Goal: Transaction & Acquisition: Subscribe to service/newsletter

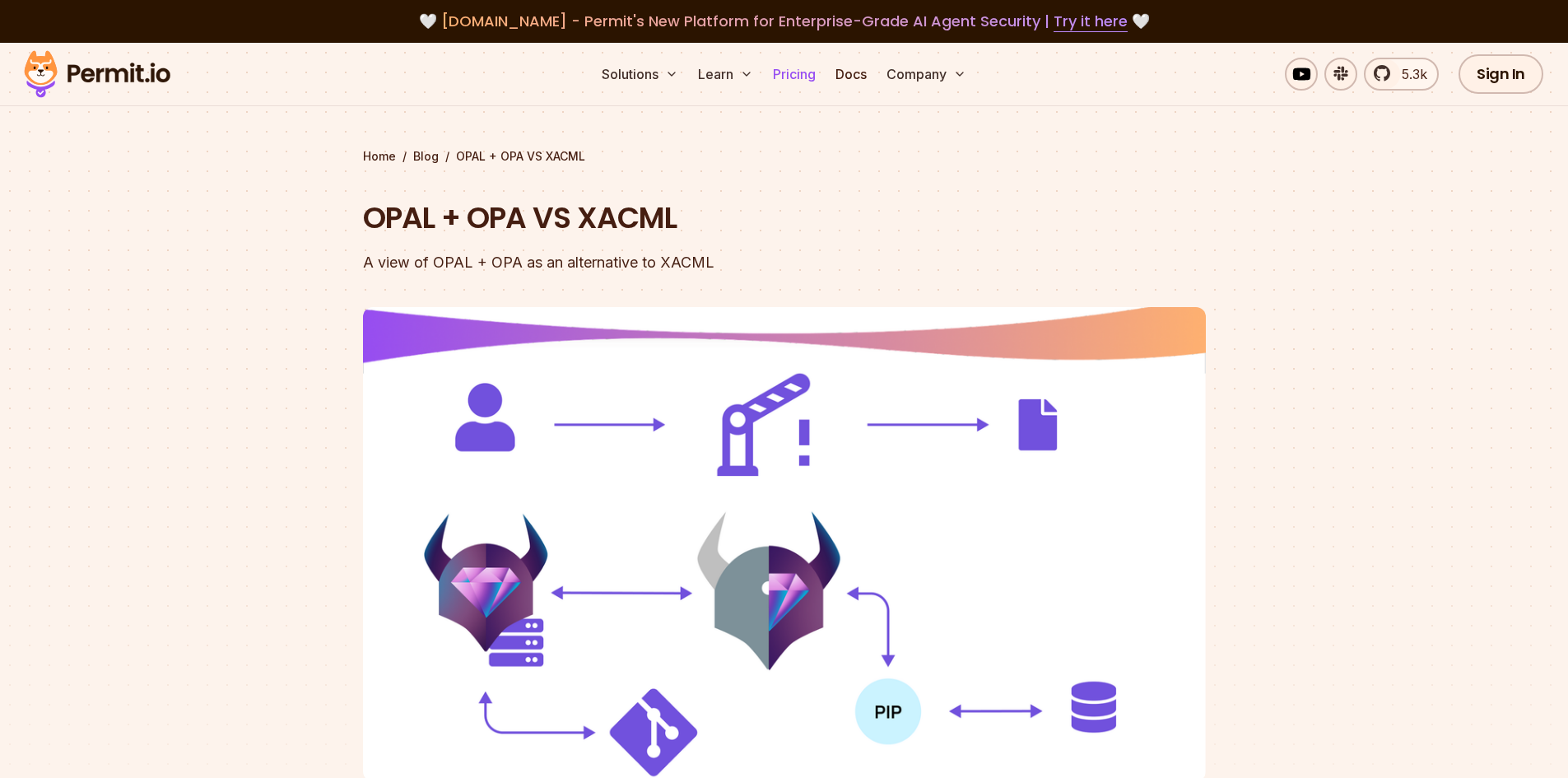
click at [788, 72] on link "Pricing" at bounding box center [794, 74] width 56 height 33
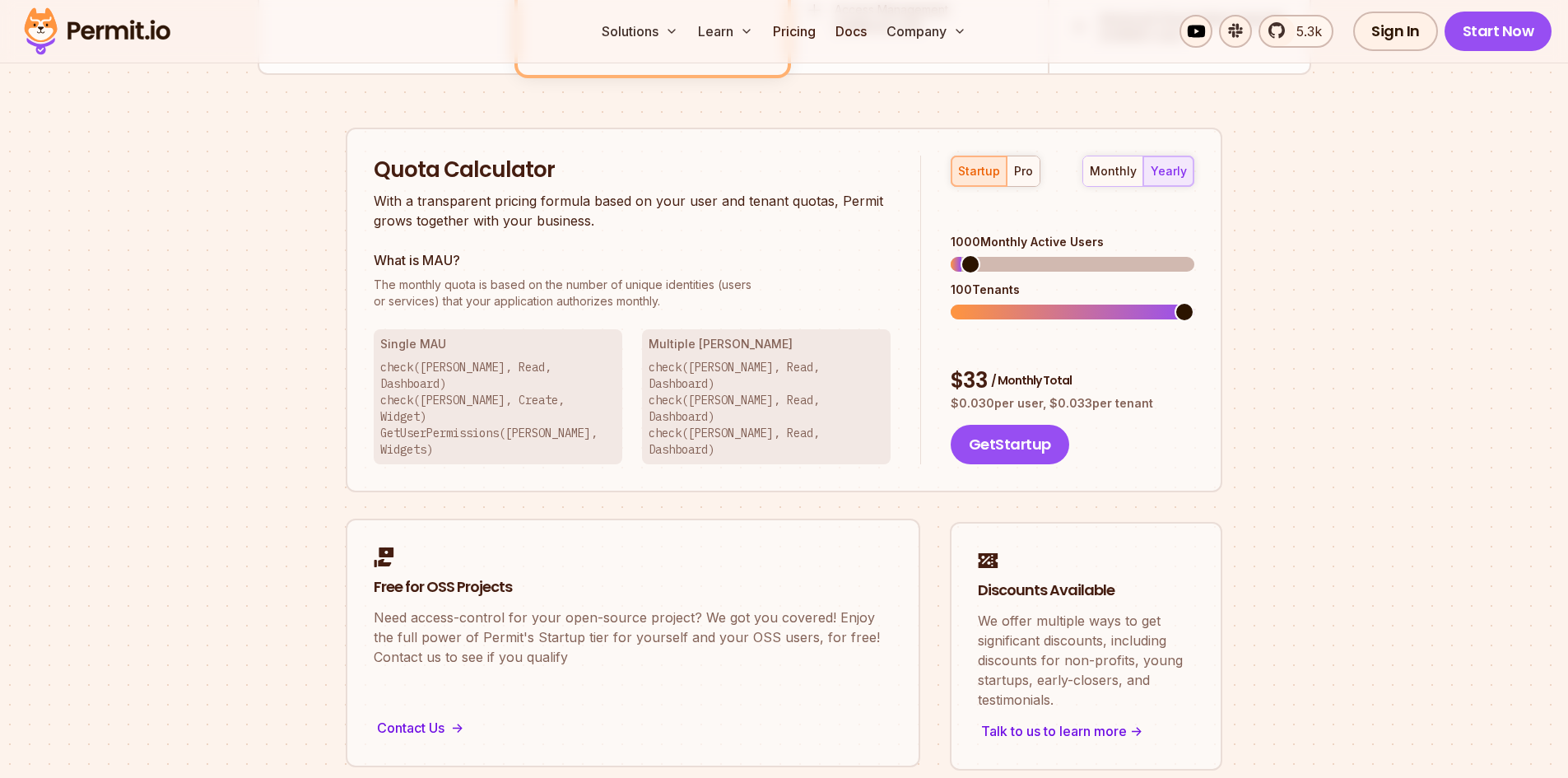
scroll to position [823, 0]
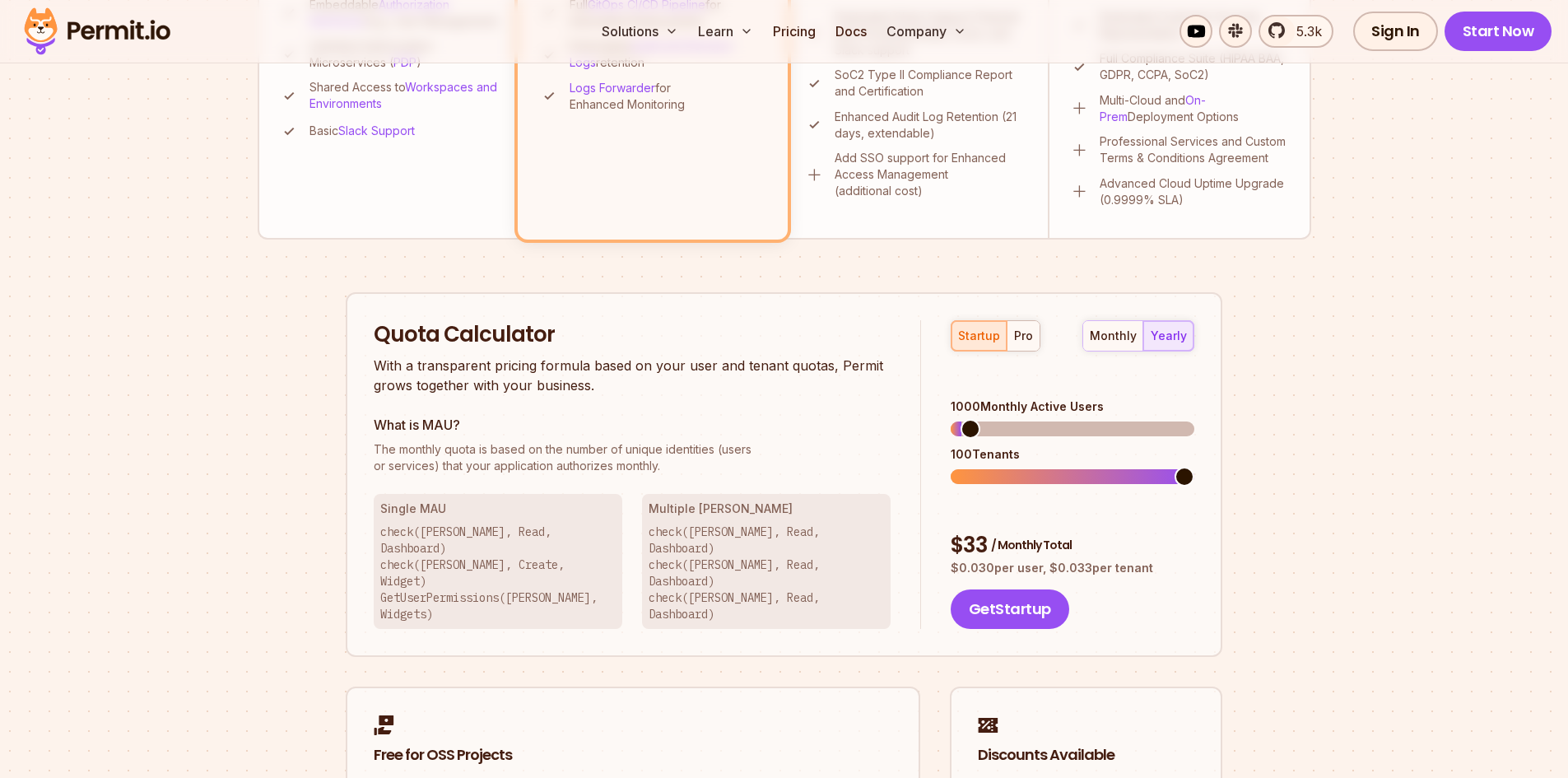
click at [1180, 337] on div "monthly yearly" at bounding box center [1138, 336] width 112 height 31
click at [1014, 329] on div "pro" at bounding box center [1024, 336] width 19 height 16
click at [967, 326] on button "startup" at bounding box center [979, 336] width 55 height 29
click at [962, 325] on div "startup pro" at bounding box center [995, 336] width 90 height 31
click at [973, 338] on div "startup pro" at bounding box center [995, 336] width 90 height 31
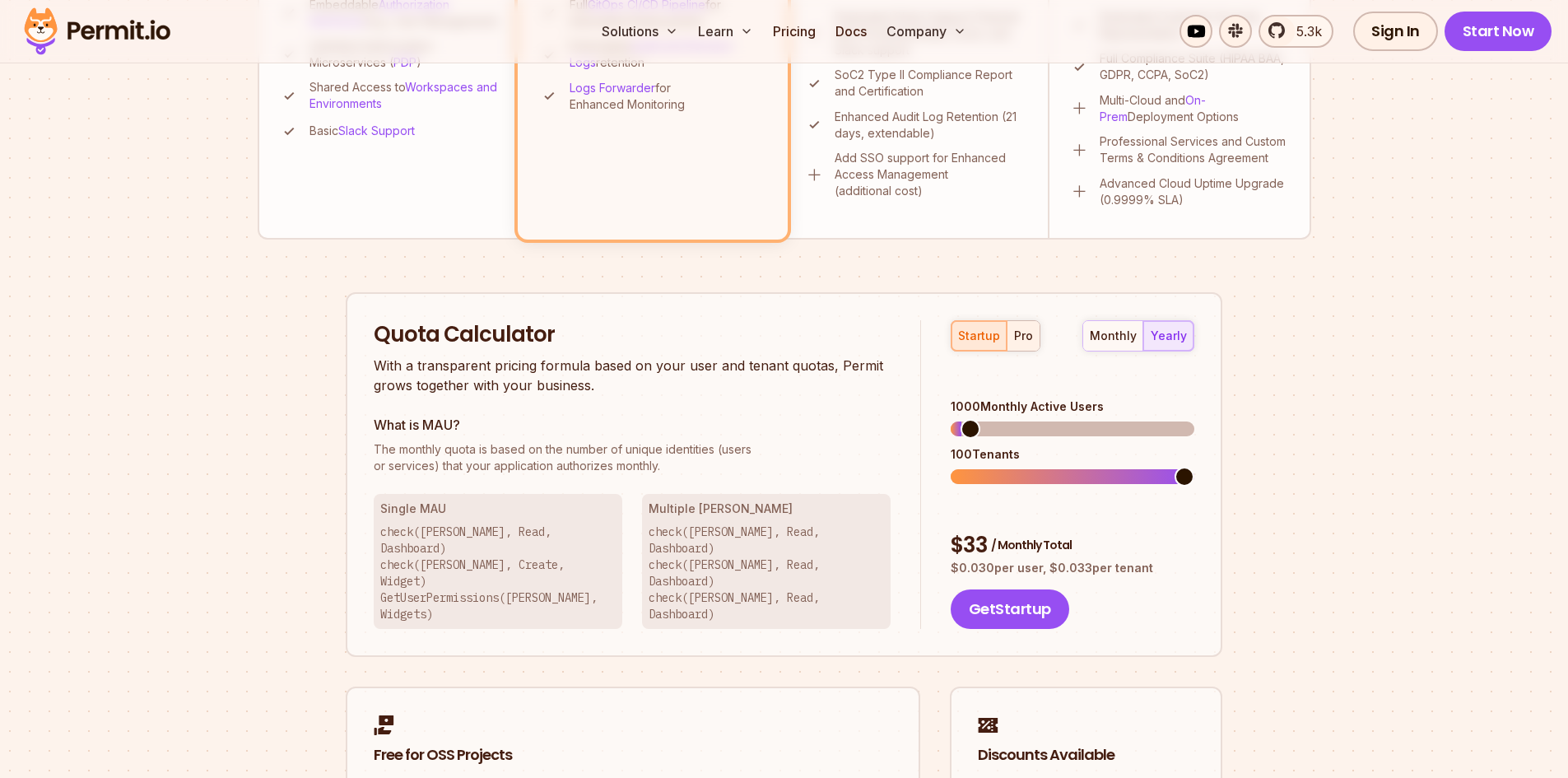
click at [1029, 341] on div "pro" at bounding box center [1024, 336] width 19 height 16
click at [994, 331] on div "startup" at bounding box center [979, 336] width 42 height 16
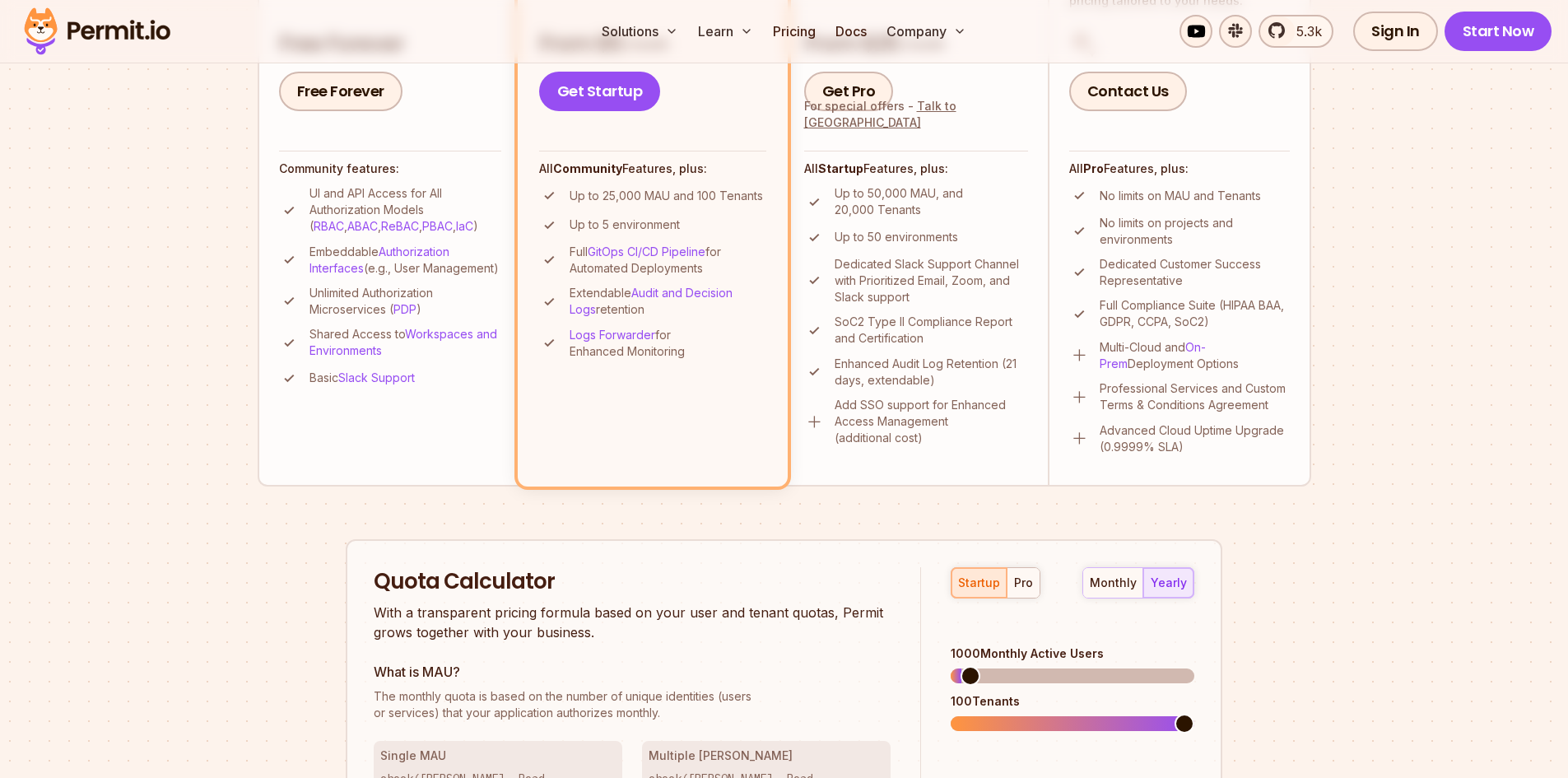
scroll to position [741, 0]
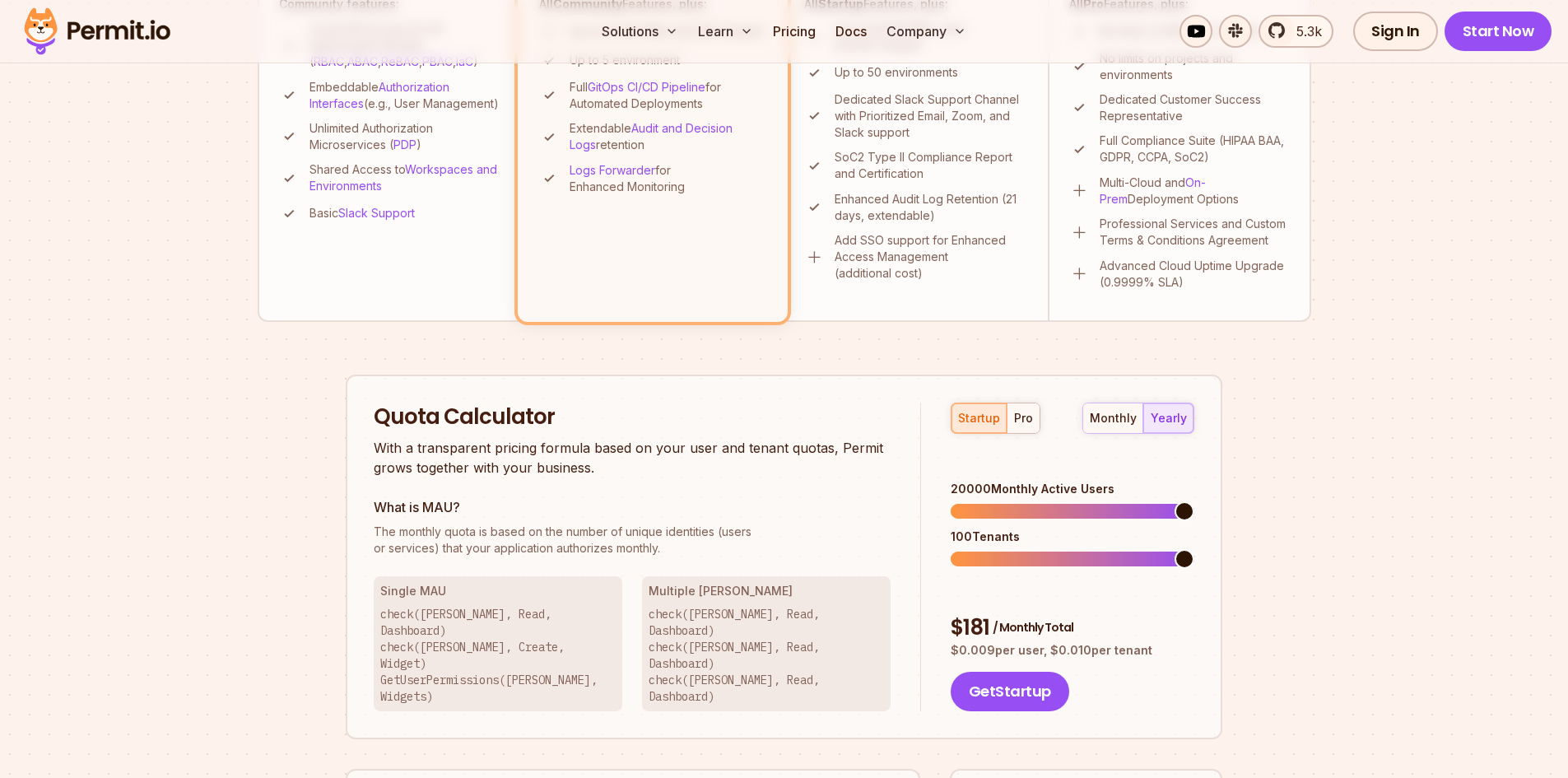
click at [1195, 521] on span at bounding box center [1184, 510] width 20 height 20
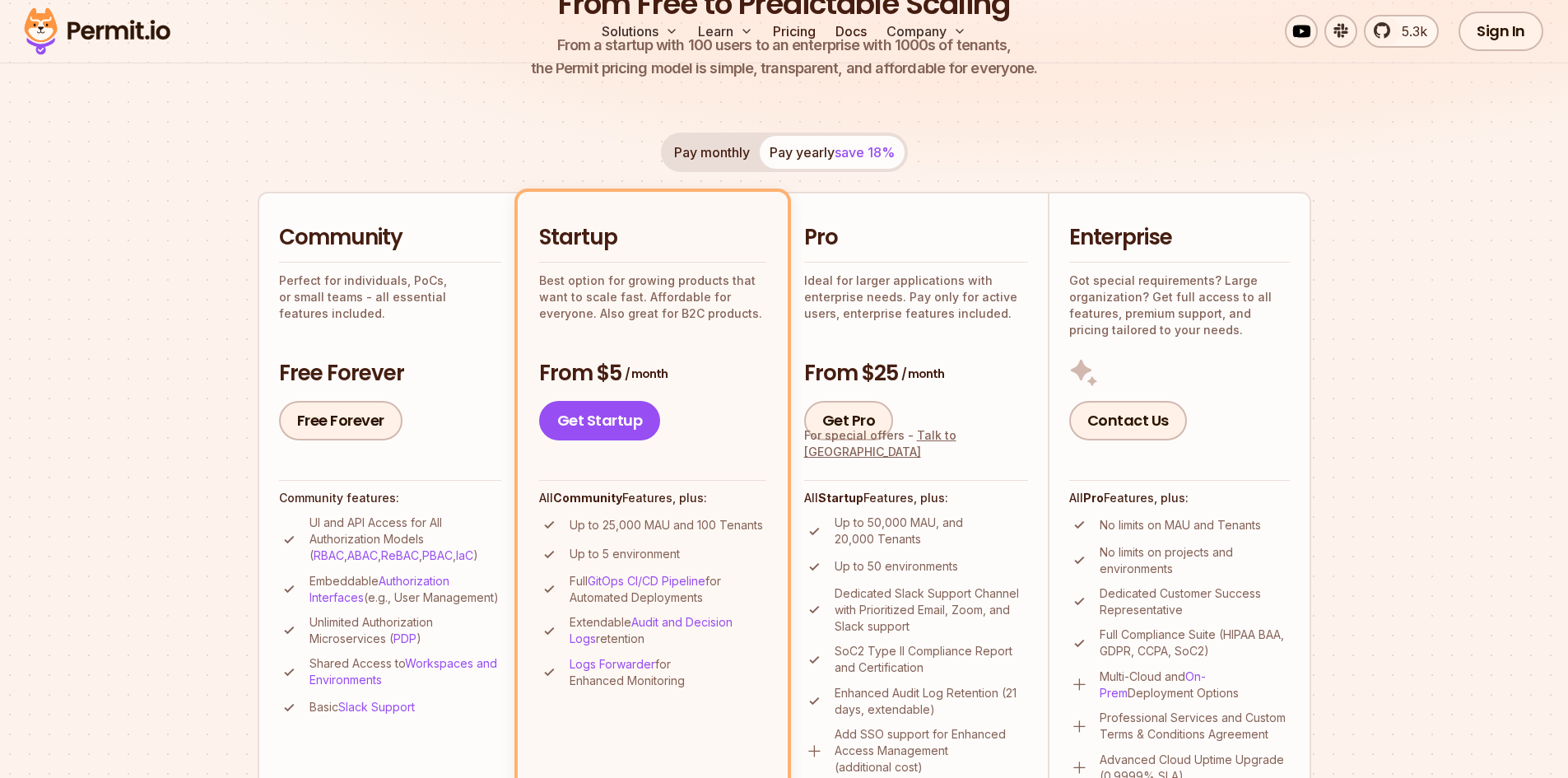
scroll to position [0, 0]
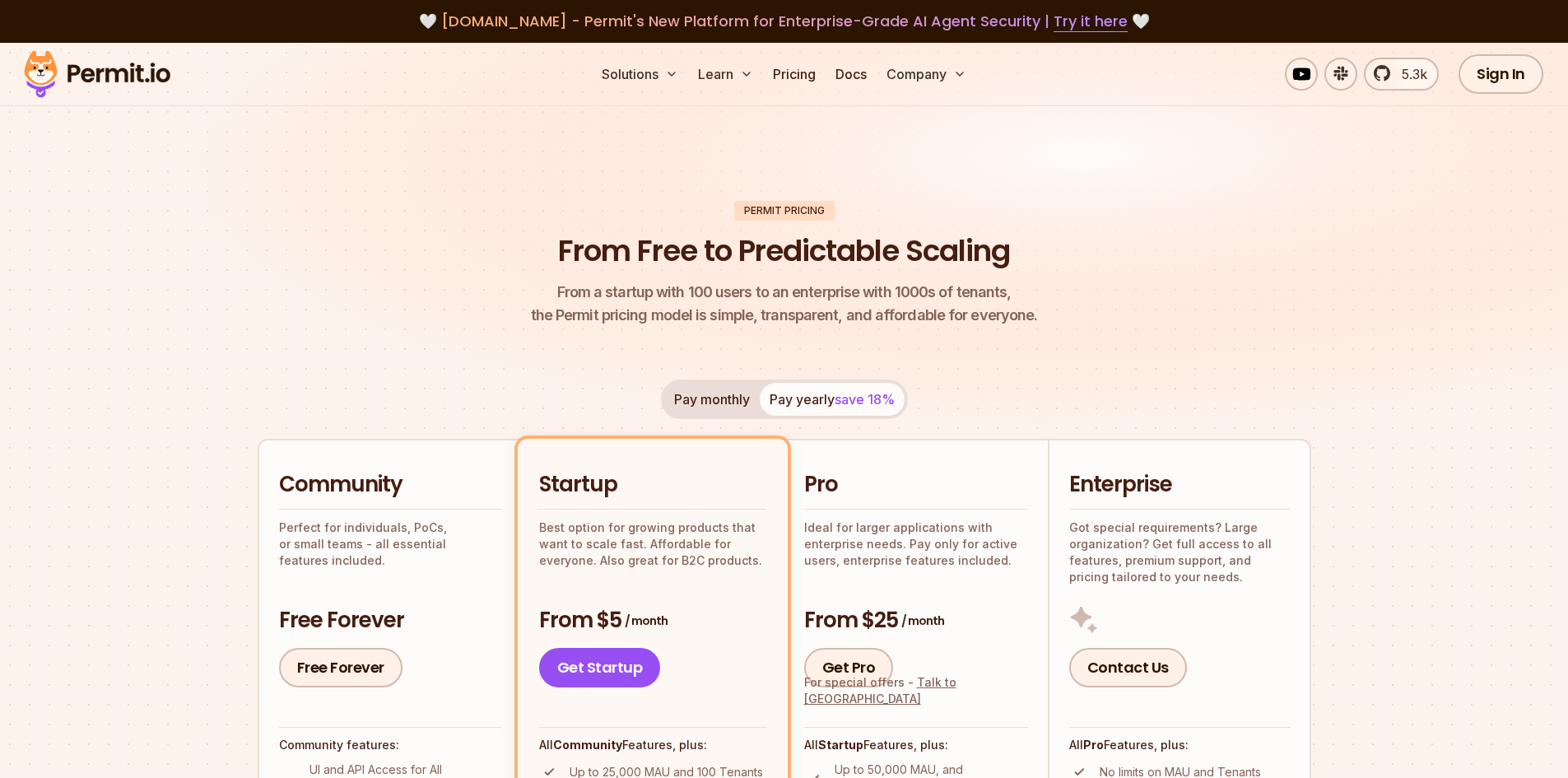
click at [828, 407] on div "Pay monthly Pay yearly save 18%" at bounding box center [784, 400] width 247 height 40
click at [738, 412] on button "Pay monthly" at bounding box center [712, 399] width 95 height 33
click at [787, 406] on button "Pay yearly save 18%" at bounding box center [832, 399] width 145 height 33
click at [844, 74] on link "Docs" at bounding box center [851, 74] width 44 height 33
